Goal: Information Seeking & Learning: Learn about a topic

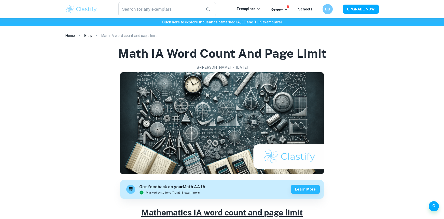
scroll to position [152, 0]
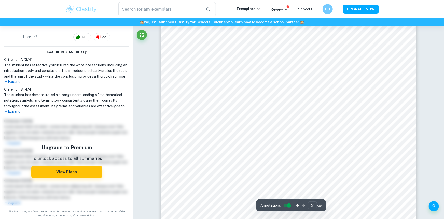
scroll to position [831, 0]
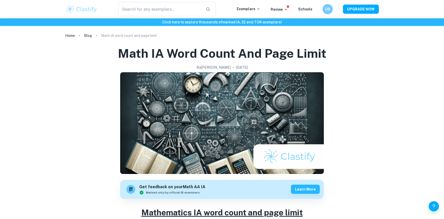
scroll to position [152, 0]
